Goal: Task Accomplishment & Management: Manage account settings

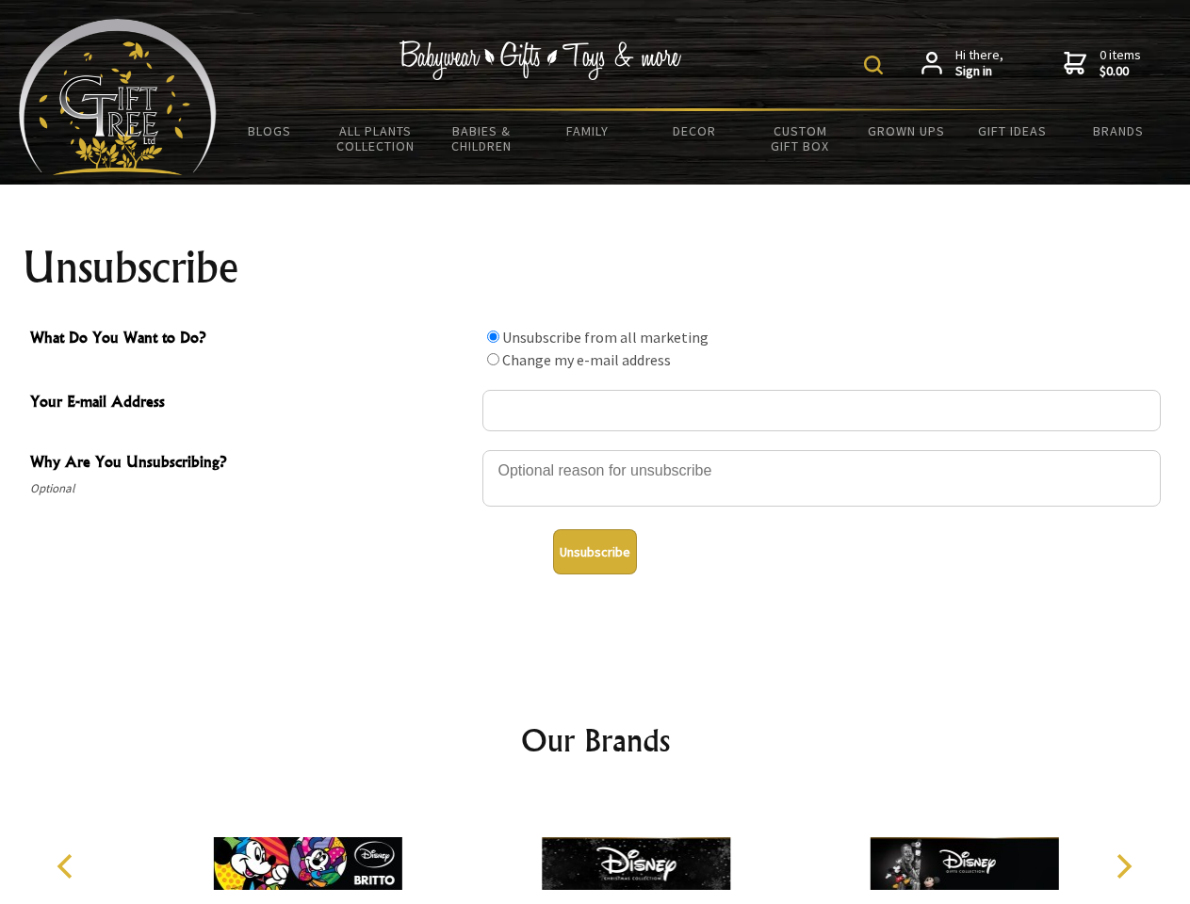
click at [876, 65] on img at bounding box center [873, 65] width 19 height 19
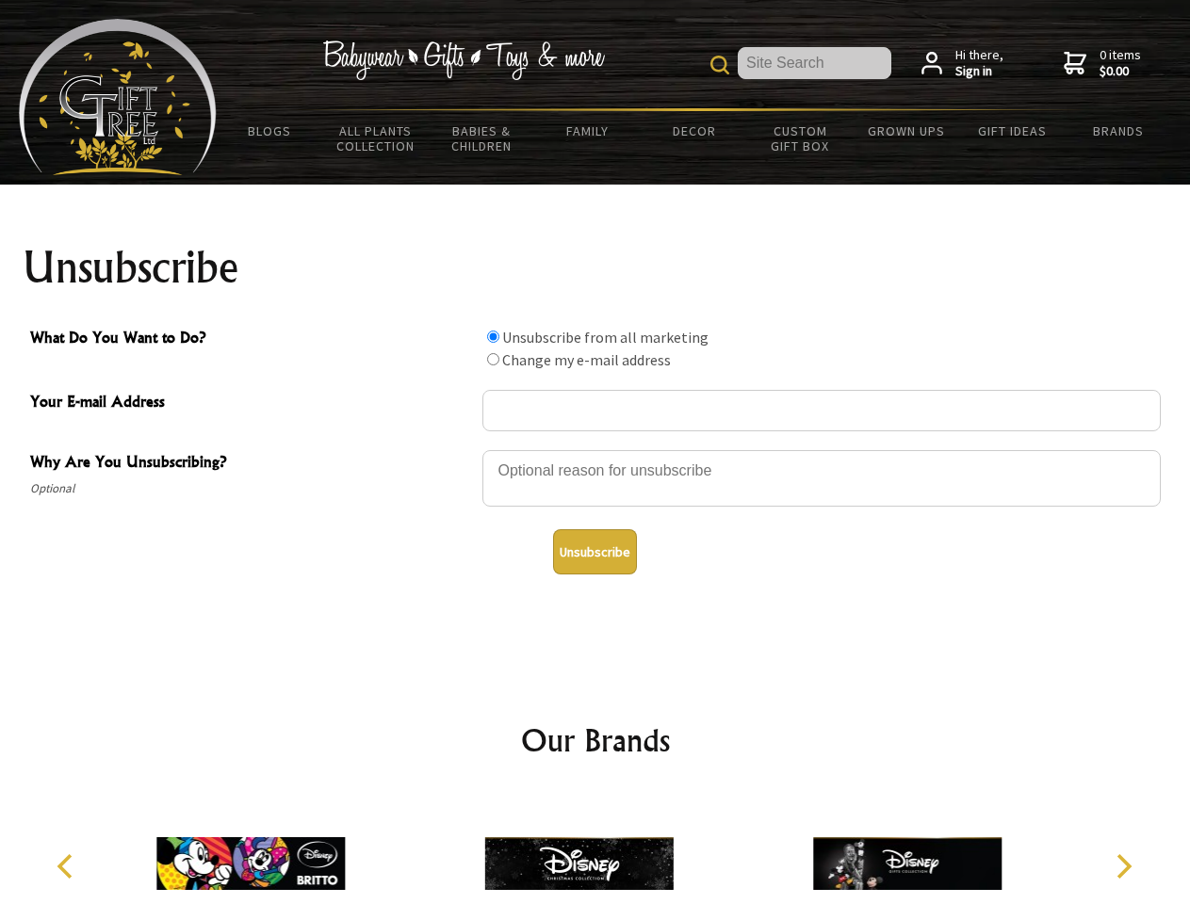
click at [595, 449] on div at bounding box center [821, 481] width 678 height 66
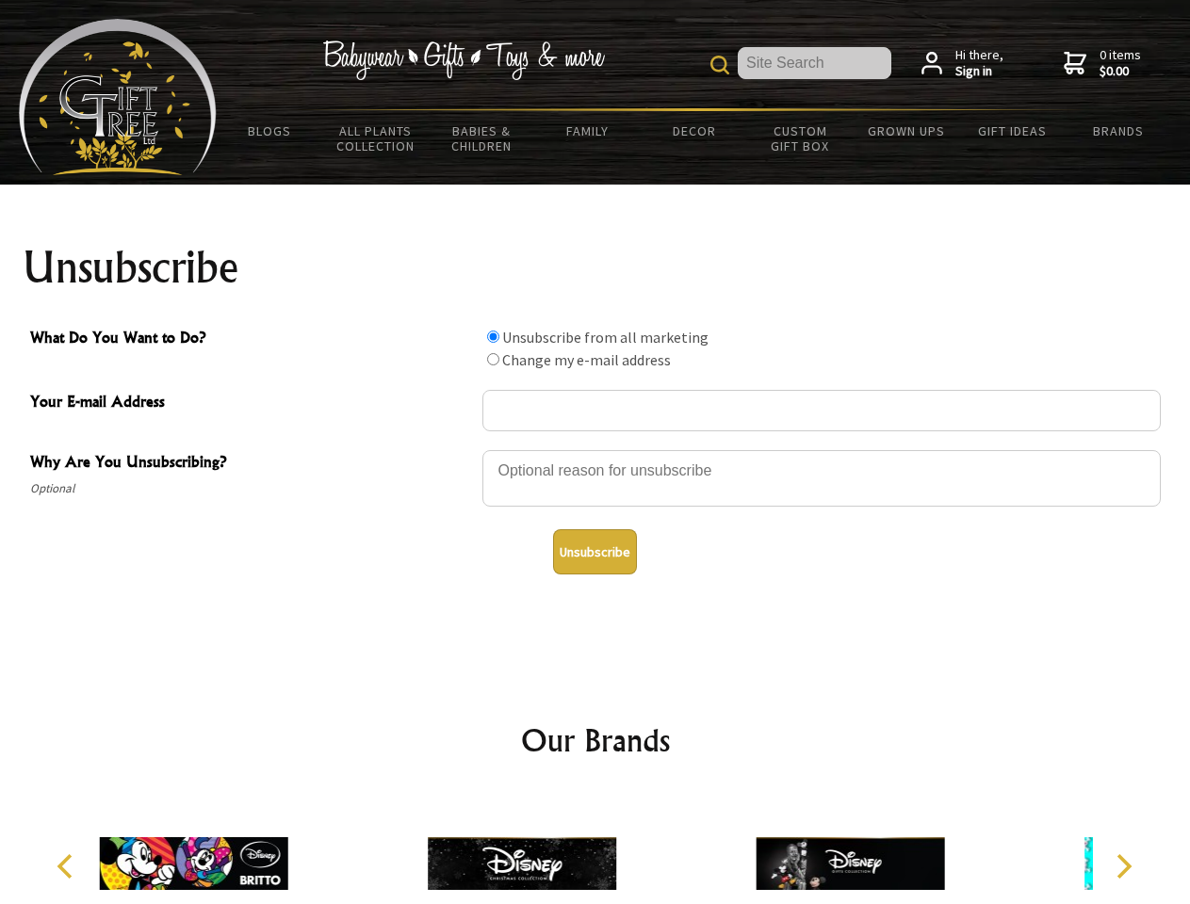
click at [493, 336] on input "What Do You Want to Do?" at bounding box center [493, 337] width 12 height 12
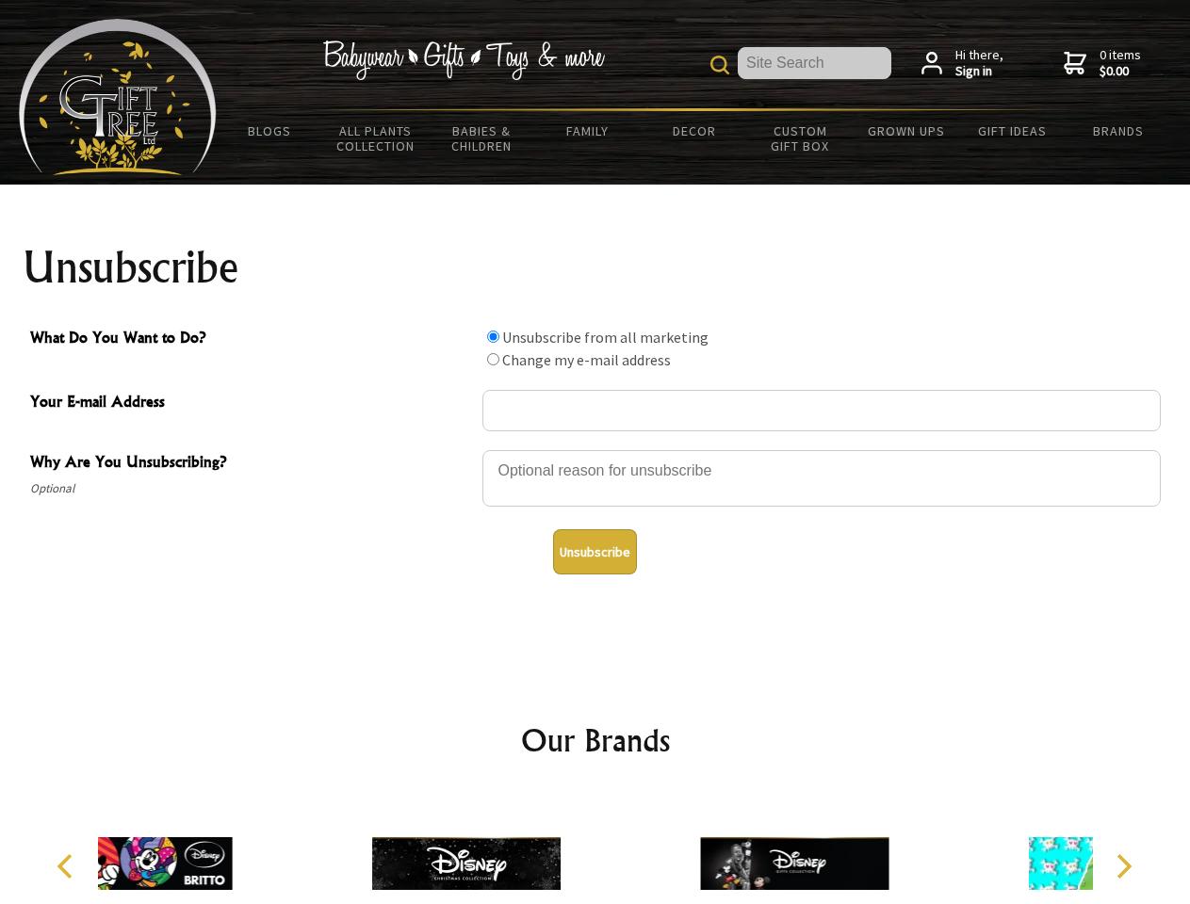
click at [493, 359] on input "What Do You Want to Do?" at bounding box center [493, 359] width 12 height 12
radio input "true"
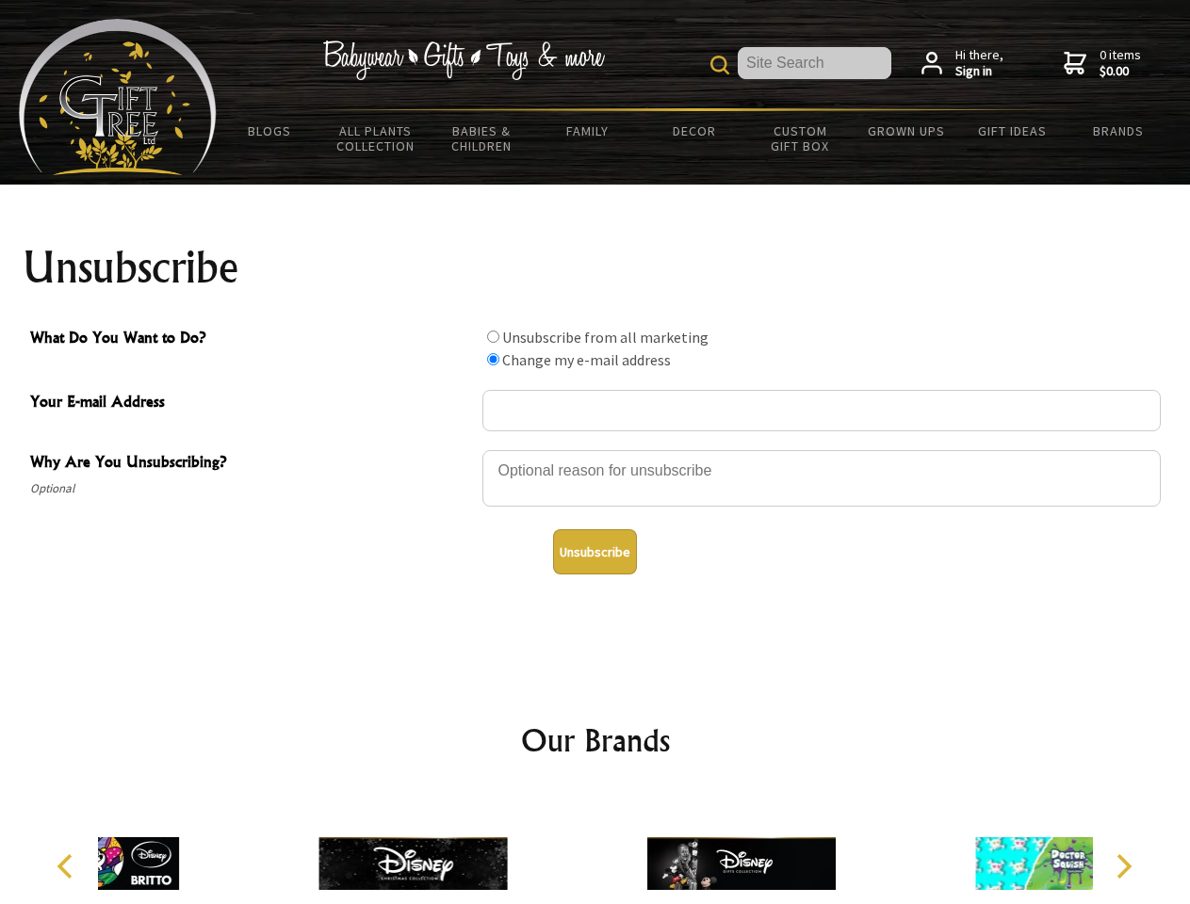
click at [594, 552] on button "Unsubscribe" at bounding box center [595, 551] width 84 height 45
click at [595, 849] on div at bounding box center [741, 866] width 328 height 147
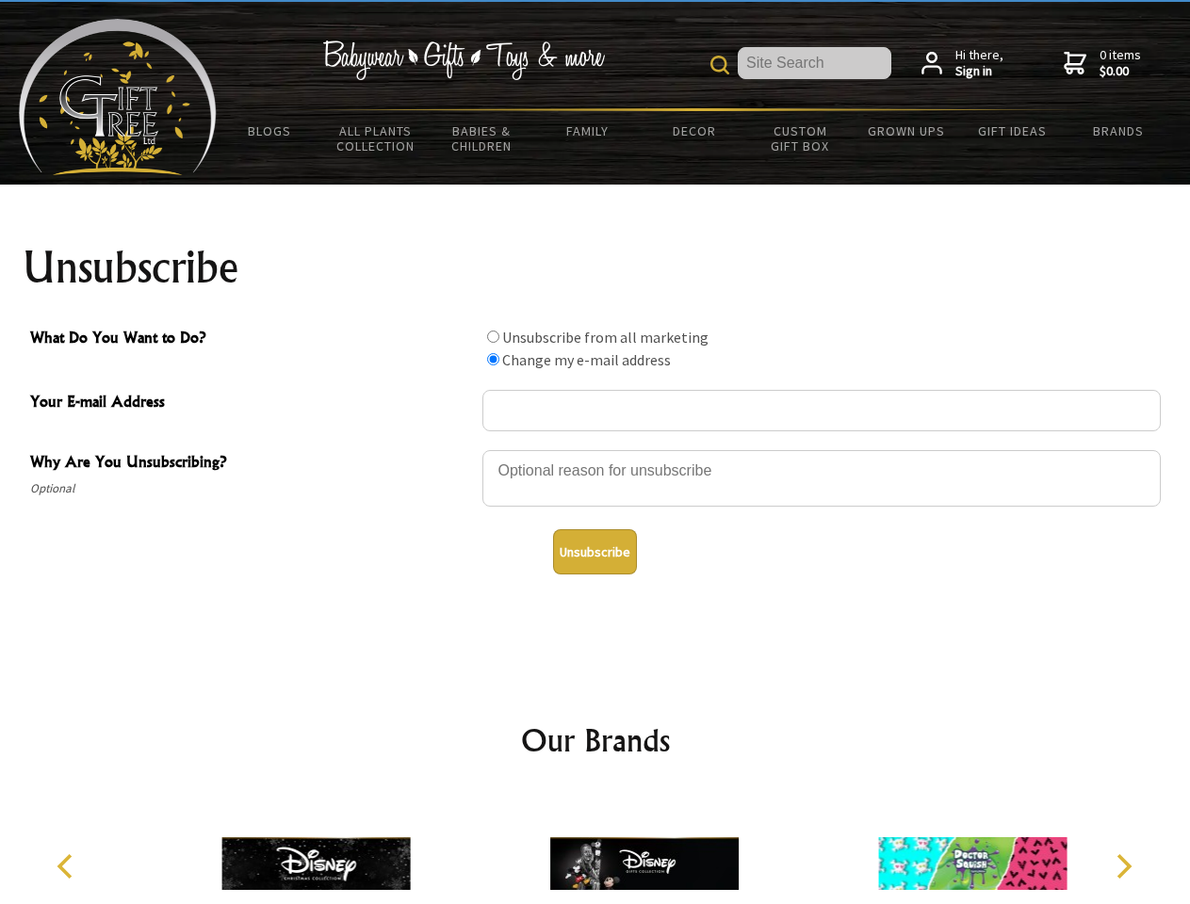
click at [68, 867] on icon "Previous" at bounding box center [67, 866] width 24 height 24
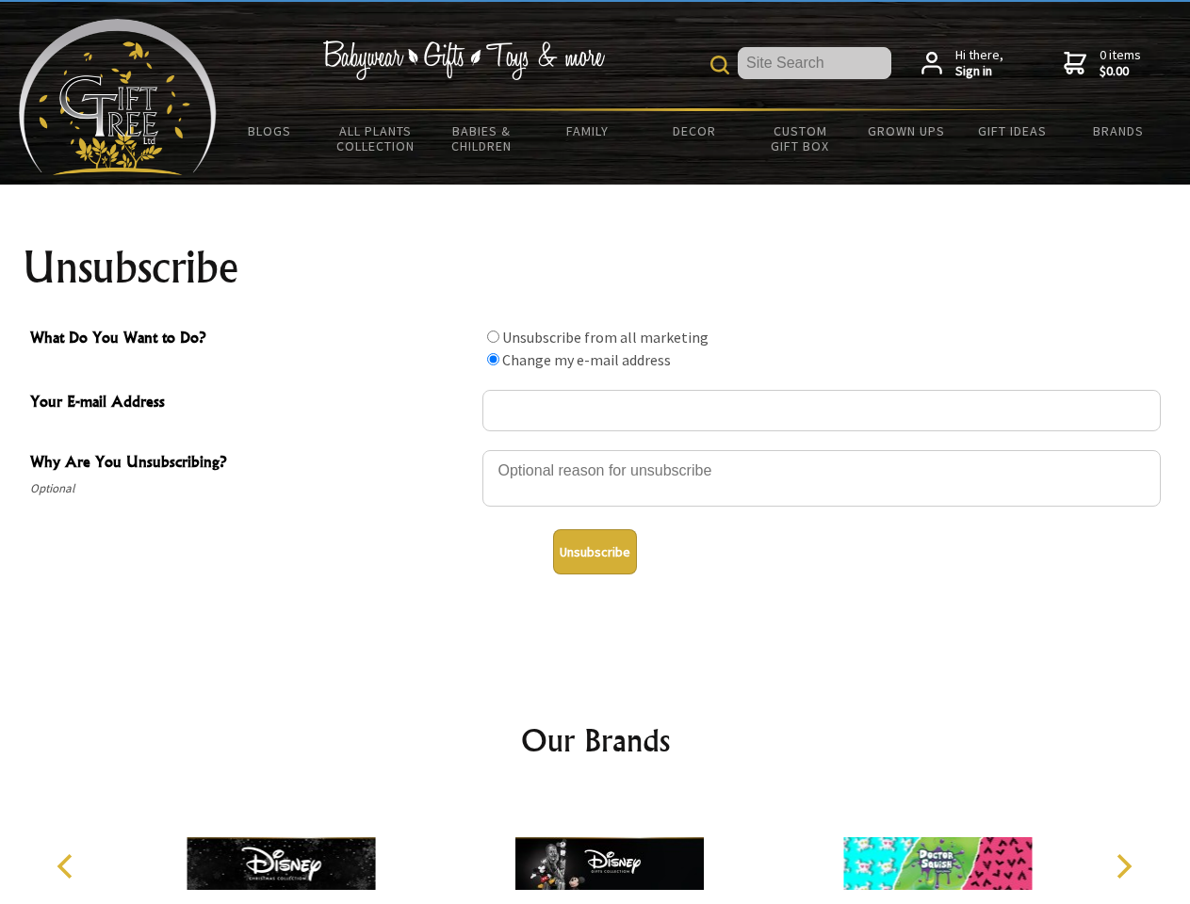
click at [1123, 867] on icon "Next" at bounding box center [1122, 866] width 24 height 24
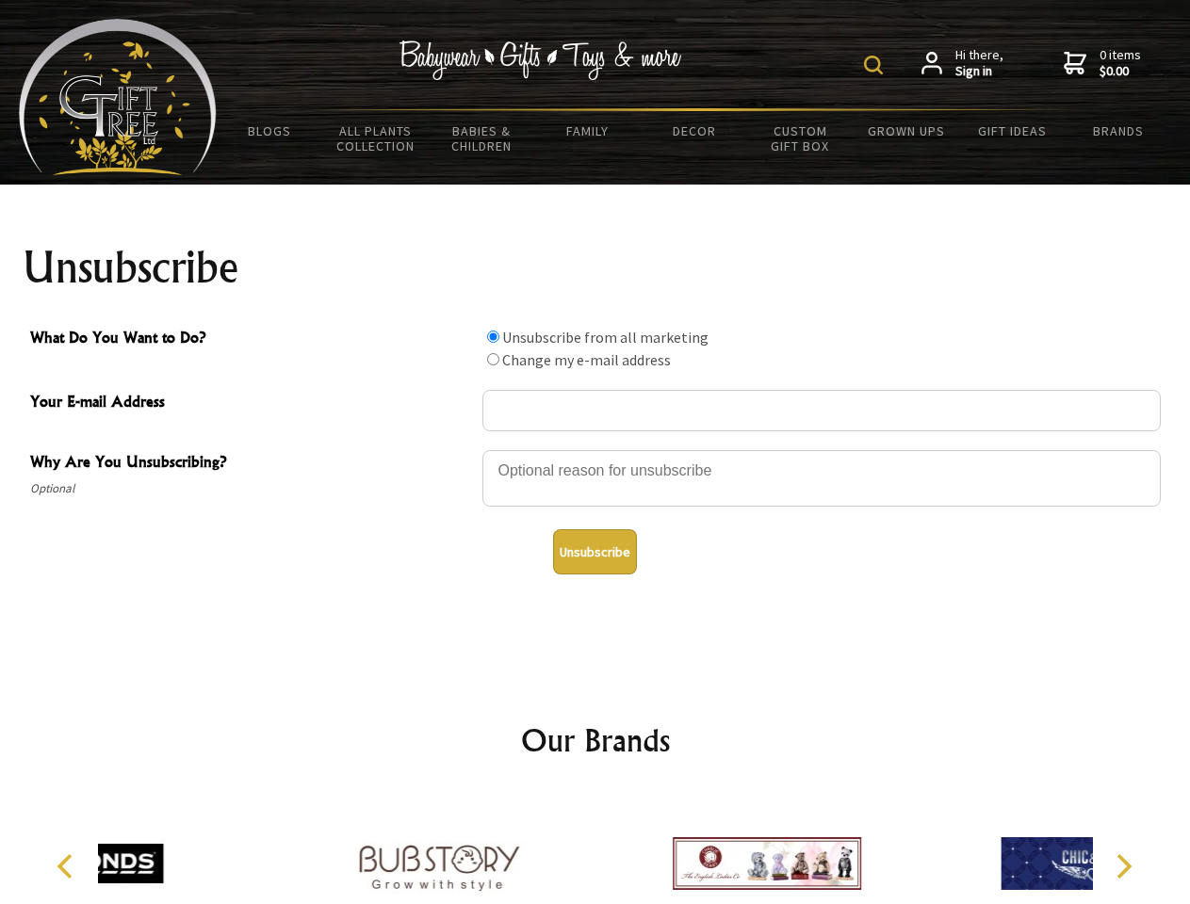
click at [876, 65] on img at bounding box center [873, 65] width 19 height 19
click at [595, 449] on div at bounding box center [821, 481] width 678 height 66
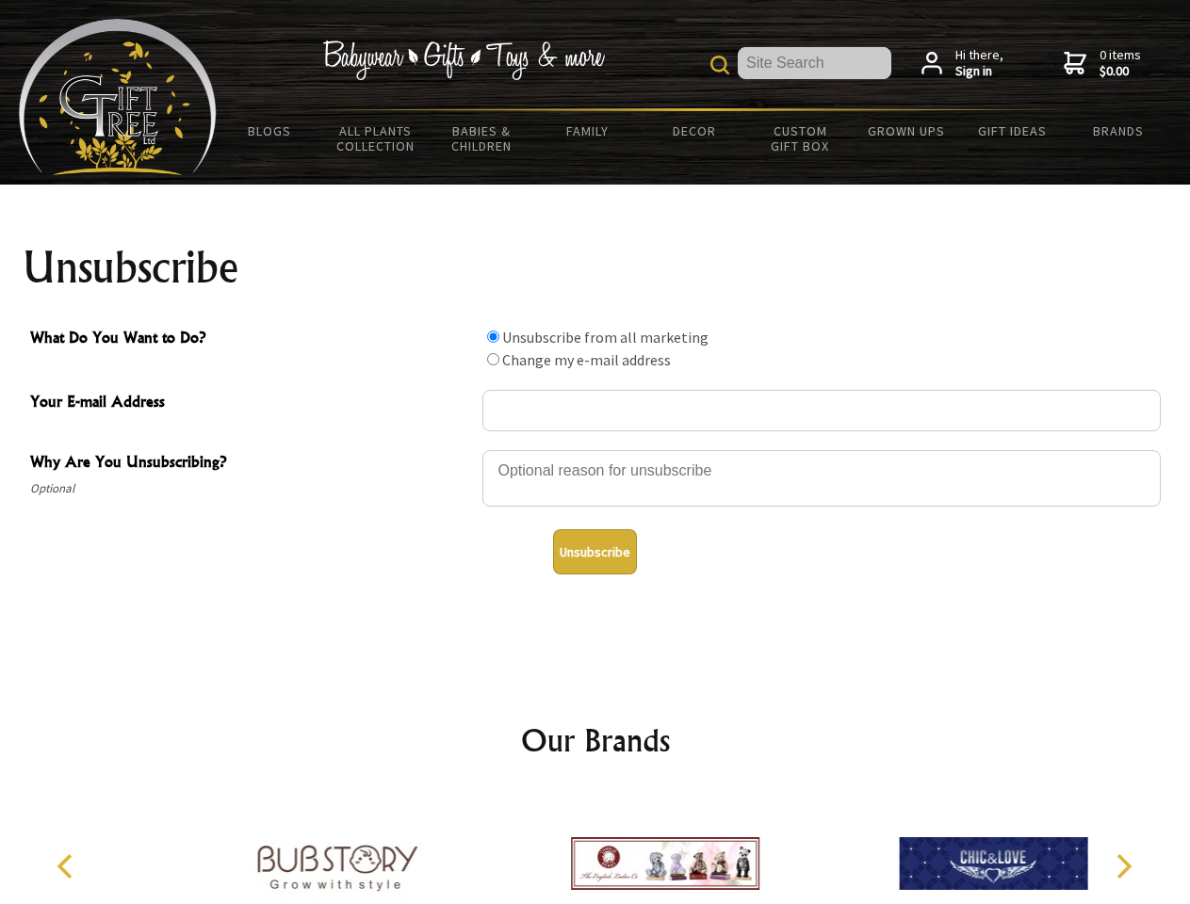
click at [493, 336] on input "What Do You Want to Do?" at bounding box center [493, 337] width 12 height 12
click at [493, 359] on input "What Do You Want to Do?" at bounding box center [493, 359] width 12 height 12
radio input "true"
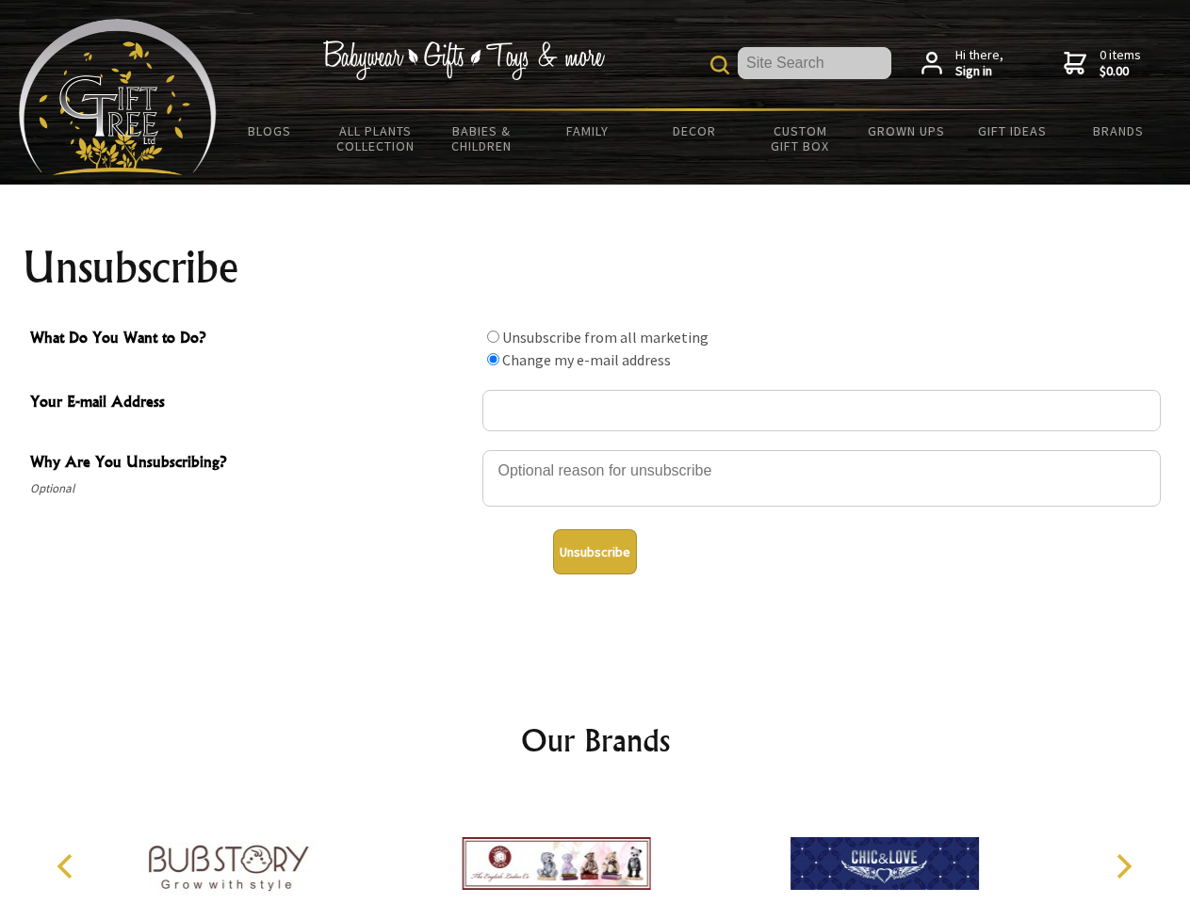
click at [594, 552] on button "Unsubscribe" at bounding box center [595, 551] width 84 height 45
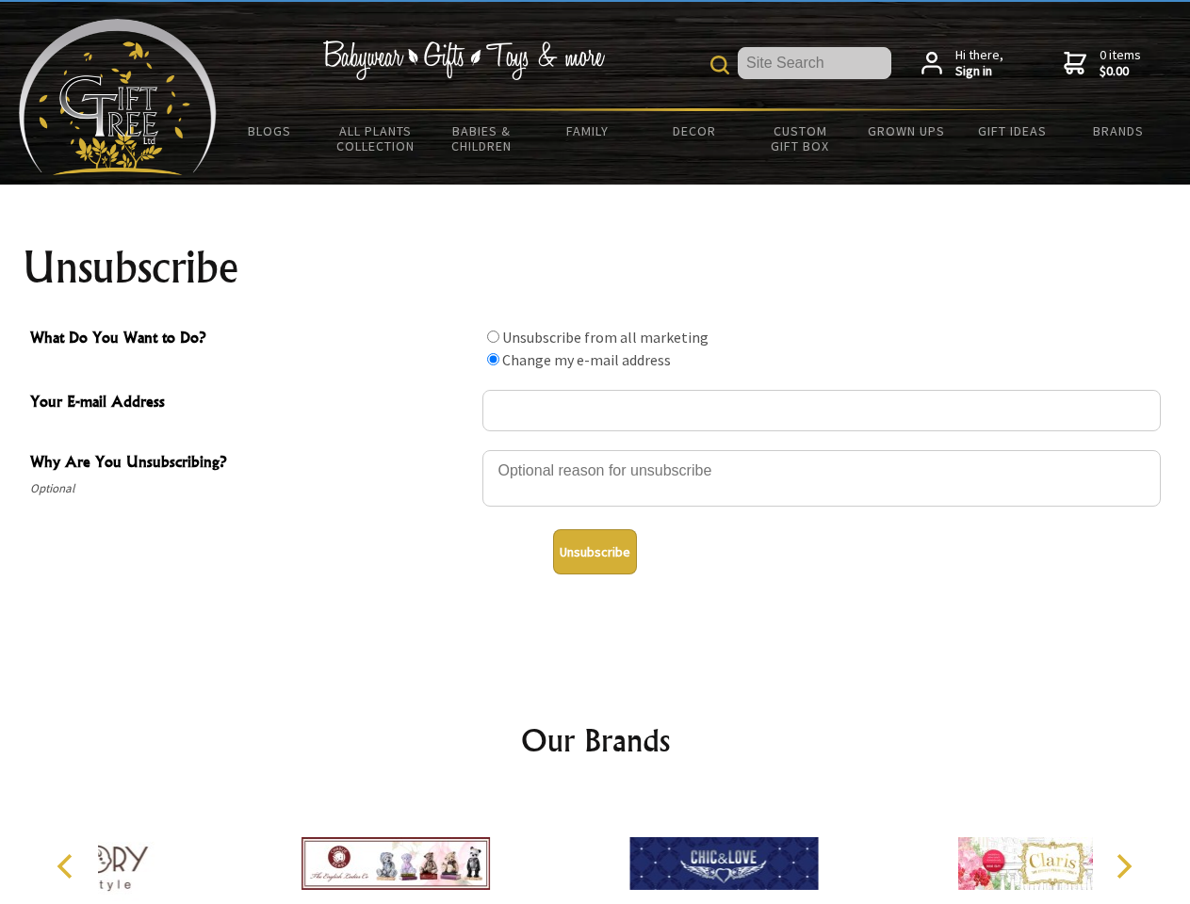
click at [68, 867] on icon "Previous" at bounding box center [67, 866] width 24 height 24
click at [1123, 867] on icon "Next" at bounding box center [1122, 866] width 24 height 24
